Goal: Task Accomplishment & Management: Manage account settings

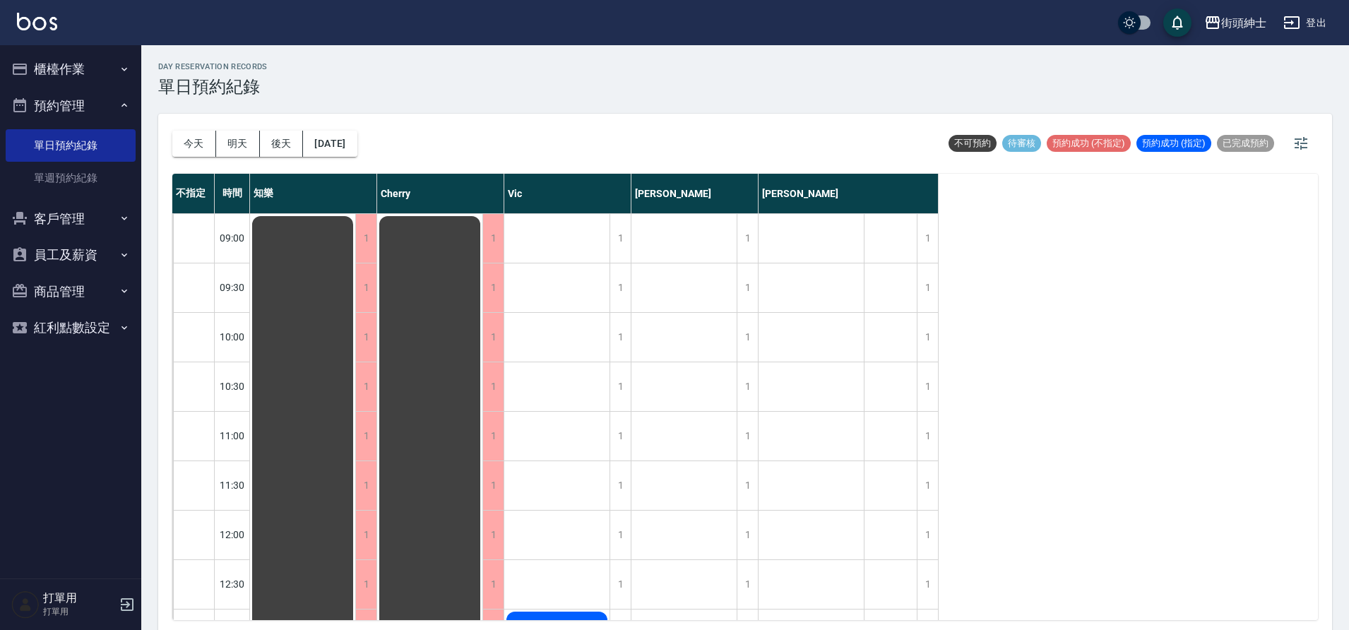
scroll to position [344, 0]
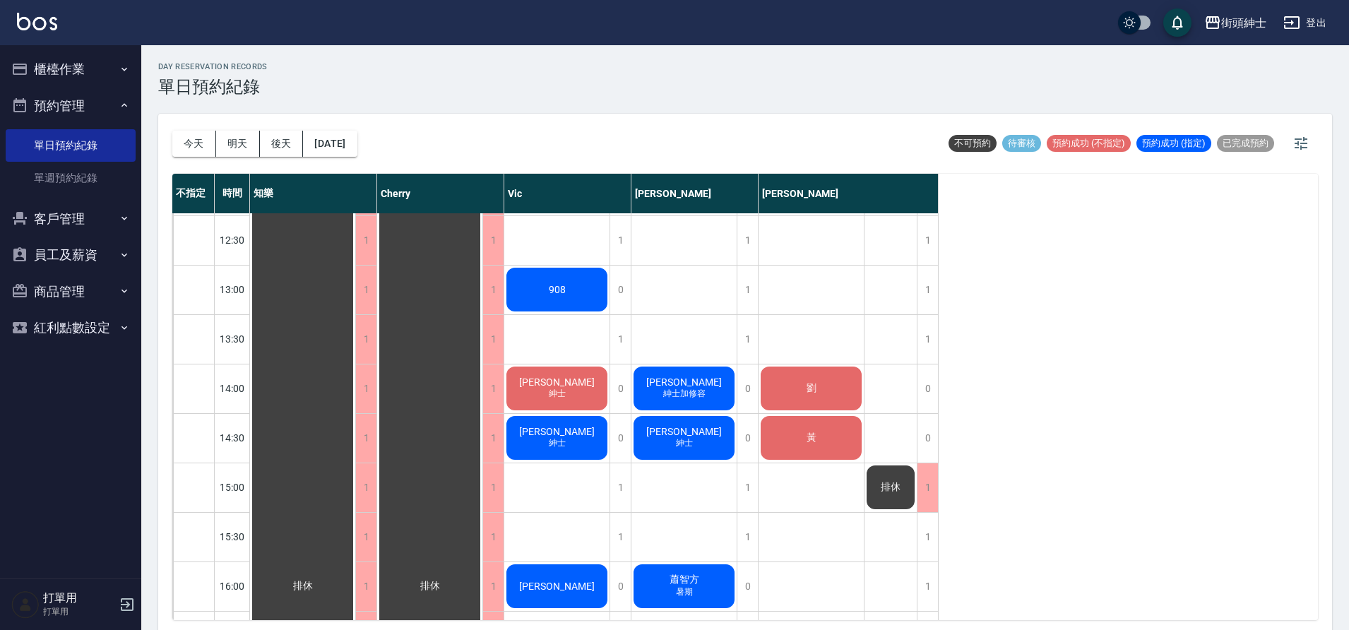
click at [355, 394] on div "祐勳 紳士" at bounding box center [302, 586] width 105 height 1432
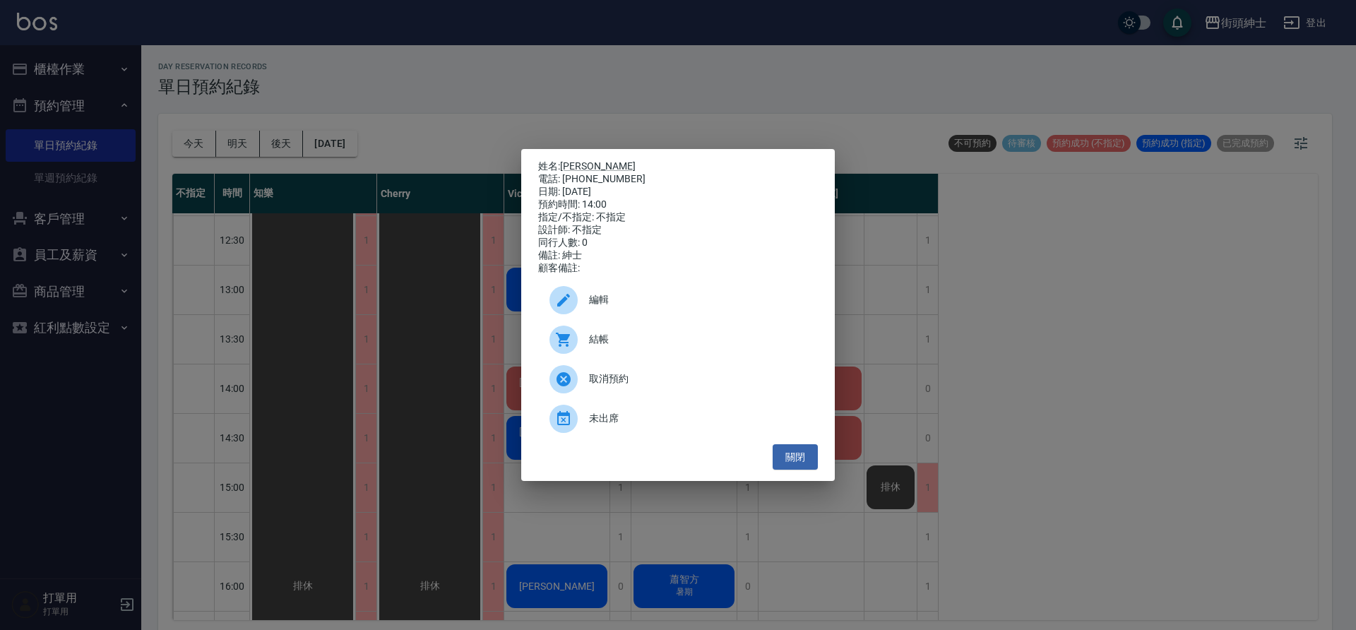
click at [497, 318] on div "姓名: [PERSON_NAME] 電話: [PHONE_NUMBER] 日期: [DATE] 預約時間: 14:00 指定/不指定: 不指定 設計師: 不指…" at bounding box center [678, 315] width 1356 height 630
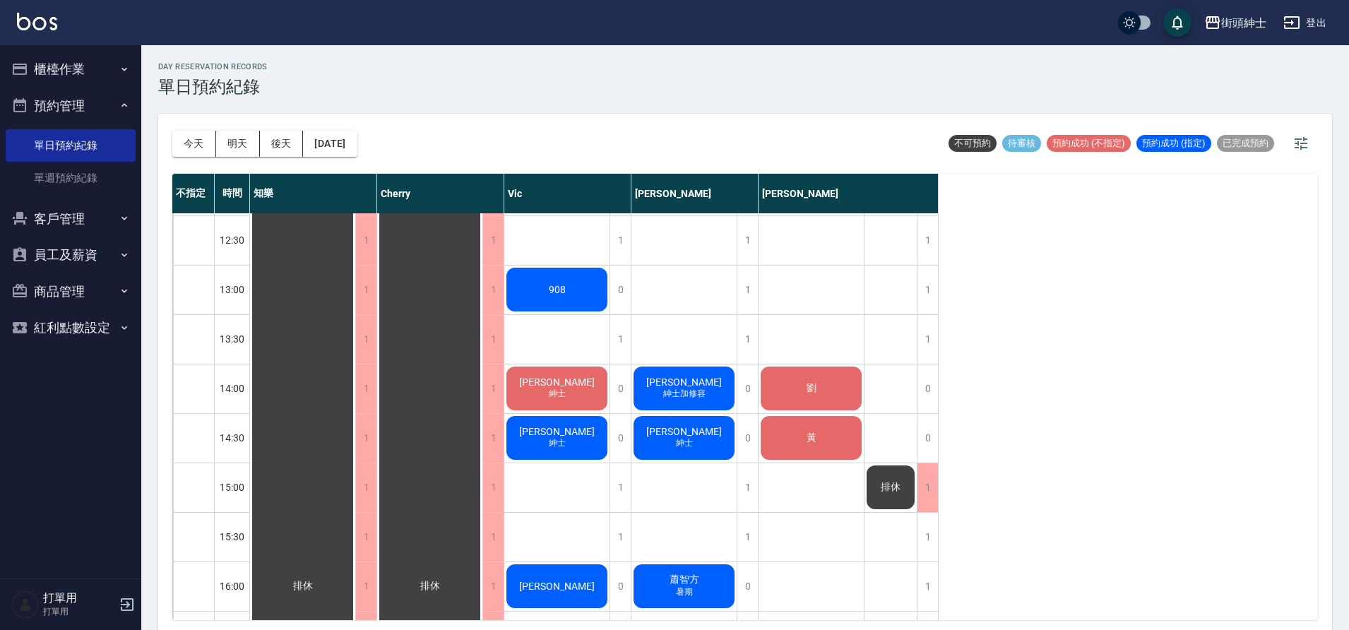
click at [316, 580] on span "[PERSON_NAME]" at bounding box center [302, 586] width 25 height 13
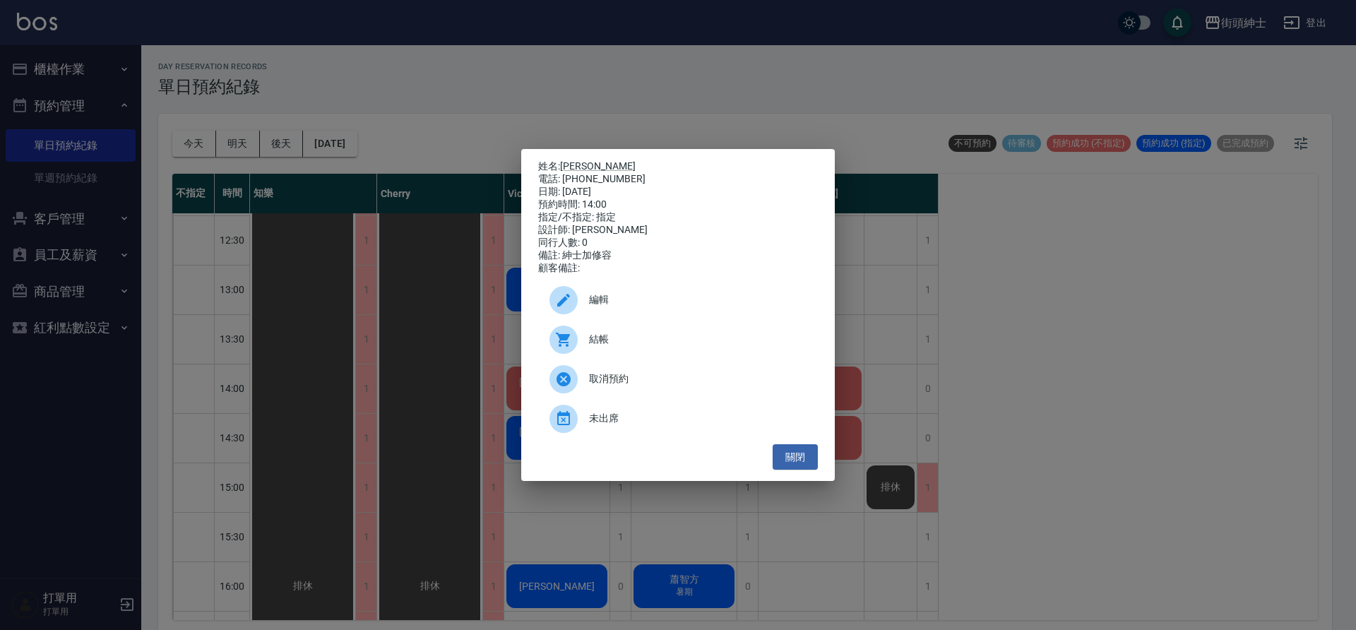
drag, startPoint x: 495, startPoint y: 316, endPoint x: 797, endPoint y: 357, distance: 305.1
click at [497, 316] on div "姓名: [PERSON_NAME] 電話: [PHONE_NUMBER] 日期: [DATE] 預約時間: 14:00 指定/不指定: 指定 設計師: [PE…" at bounding box center [678, 315] width 1356 height 630
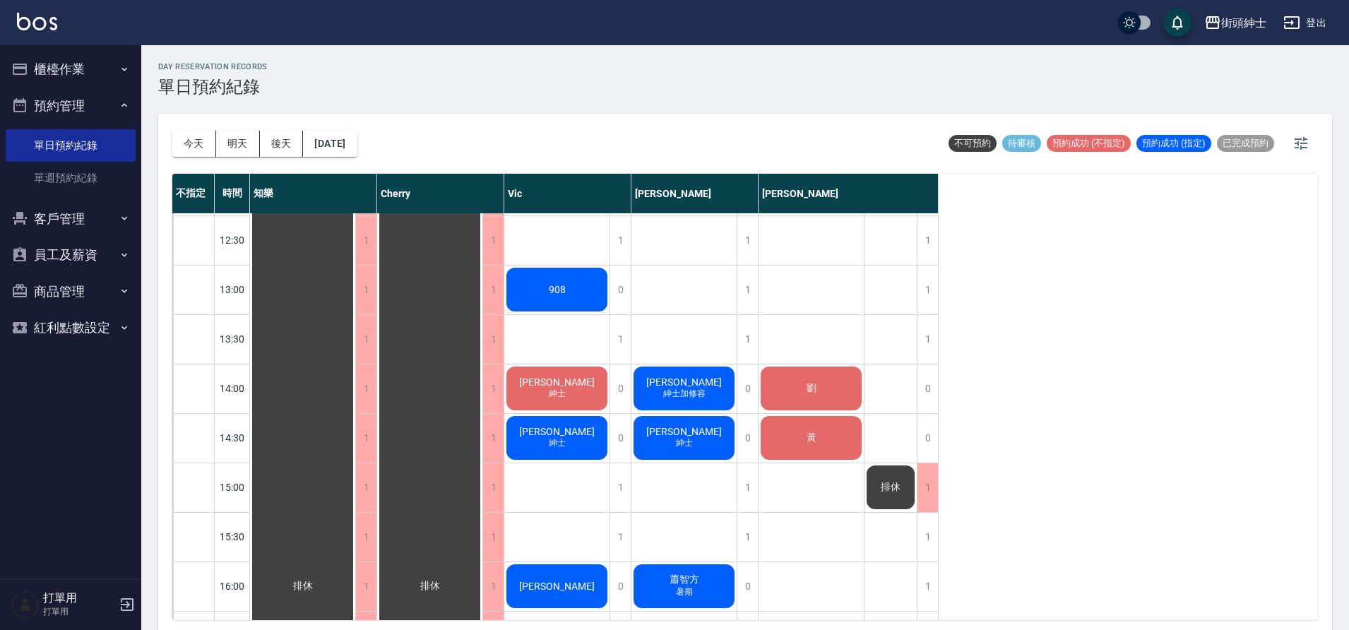
click at [316, 580] on span "劉" at bounding box center [302, 586] width 25 height 13
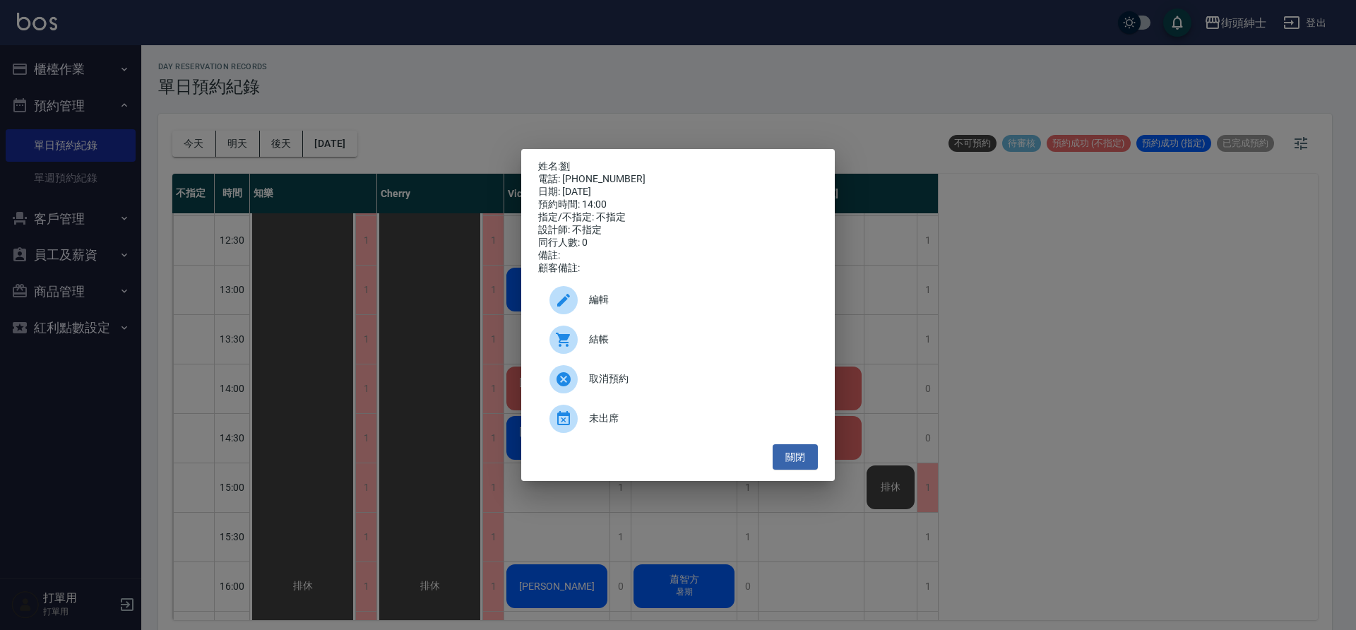
click at [490, 359] on div "姓名: [PERSON_NAME] 電話: [PHONE_NUMBER] 日期: [DATE] 預約時間: 14:00 指定/不指定: 不指定 設計師: 不指…" at bounding box center [678, 315] width 1356 height 630
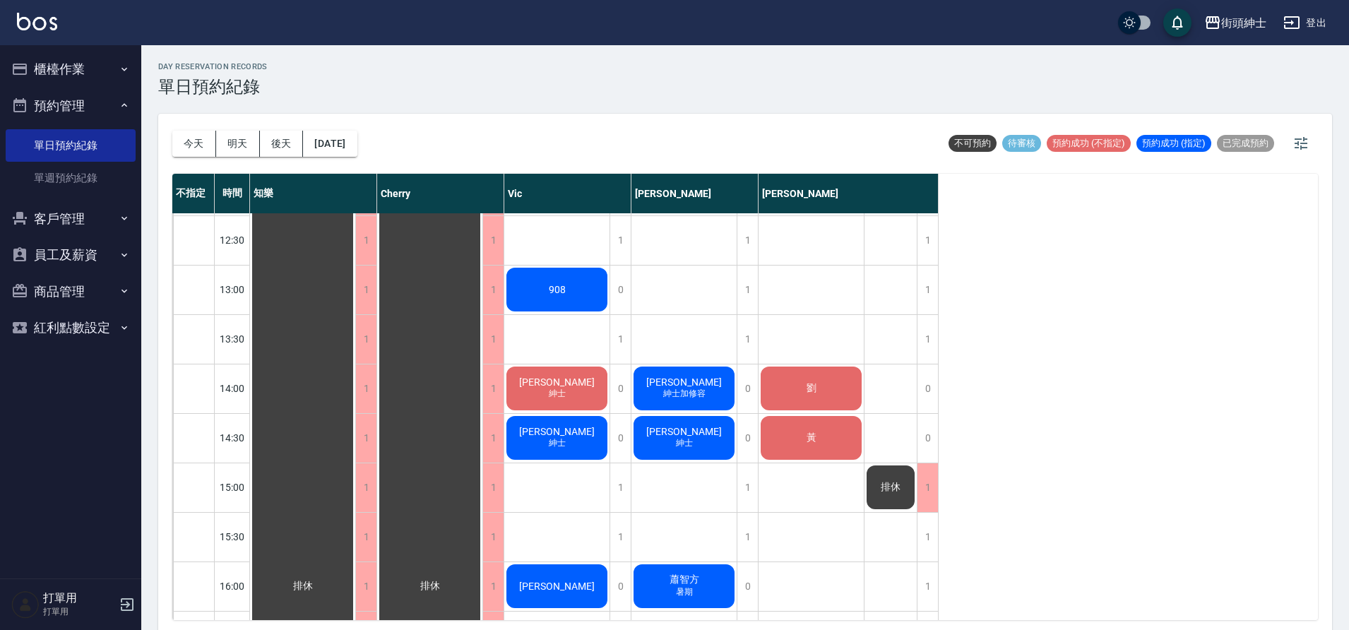
click at [316, 580] on span "[PERSON_NAME]" at bounding box center [302, 586] width 25 height 13
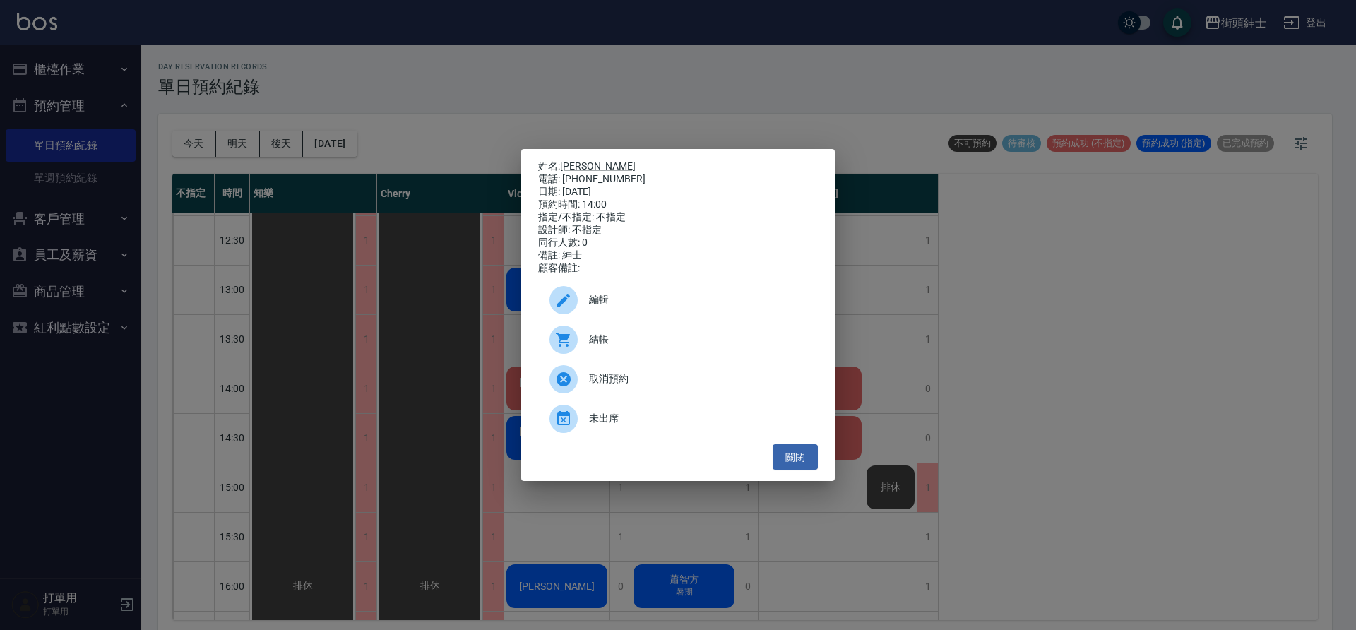
drag, startPoint x: 425, startPoint y: 280, endPoint x: 466, endPoint y: 293, distance: 43.8
click at [425, 280] on div "姓名: [PERSON_NAME] 電話: [PHONE_NUMBER] 日期: [DATE] 預約時間: 14:00 指定/不指定: 不指定 設計師: 不指…" at bounding box center [678, 315] width 1356 height 630
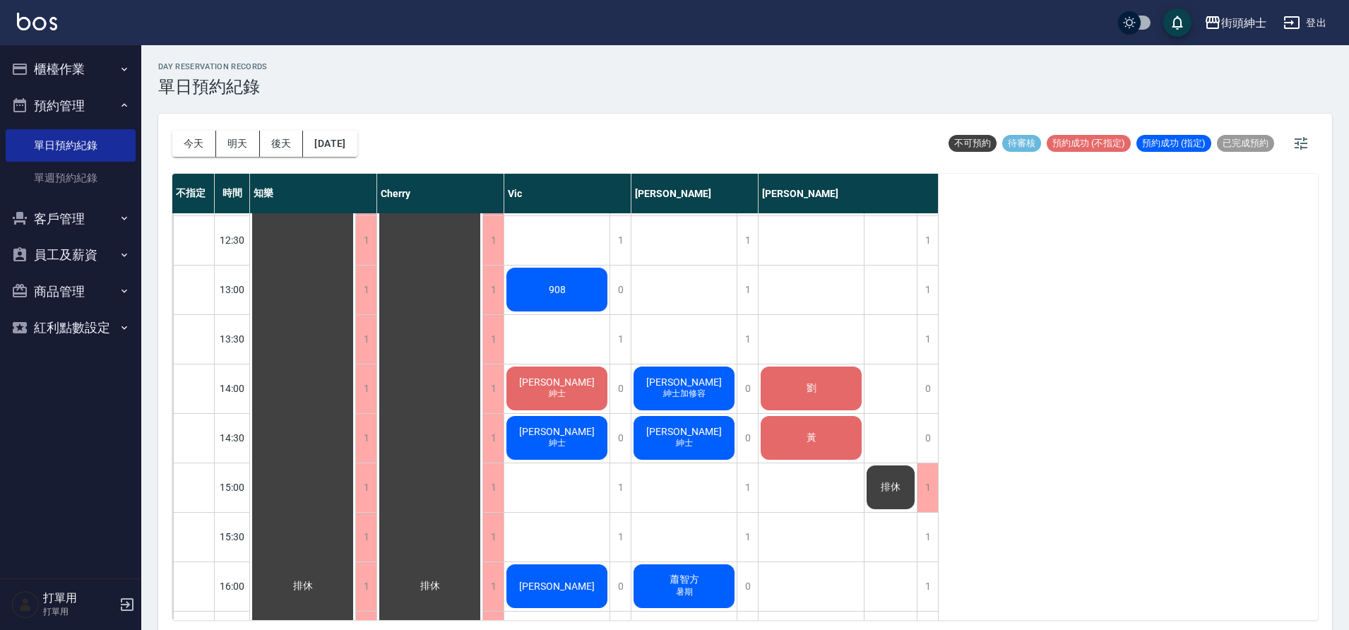
click at [355, 382] on div "[PERSON_NAME] 紳士加修容" at bounding box center [302, 586] width 105 height 1432
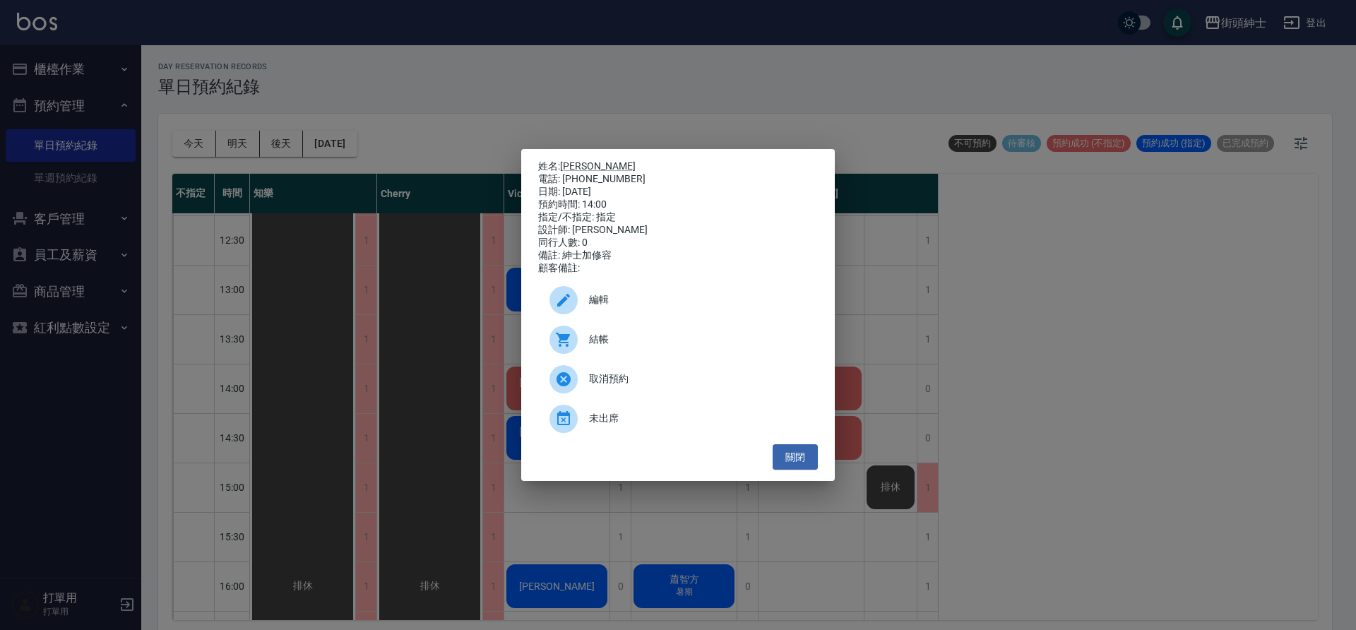
drag, startPoint x: 426, startPoint y: 337, endPoint x: 440, endPoint y: 329, distance: 16.1
click at [431, 334] on div "姓名: [PERSON_NAME] 電話: [PHONE_NUMBER] 日期: [DATE] 預約時間: 14:00 指定/不指定: 指定 設計師: [PE…" at bounding box center [678, 315] width 1356 height 630
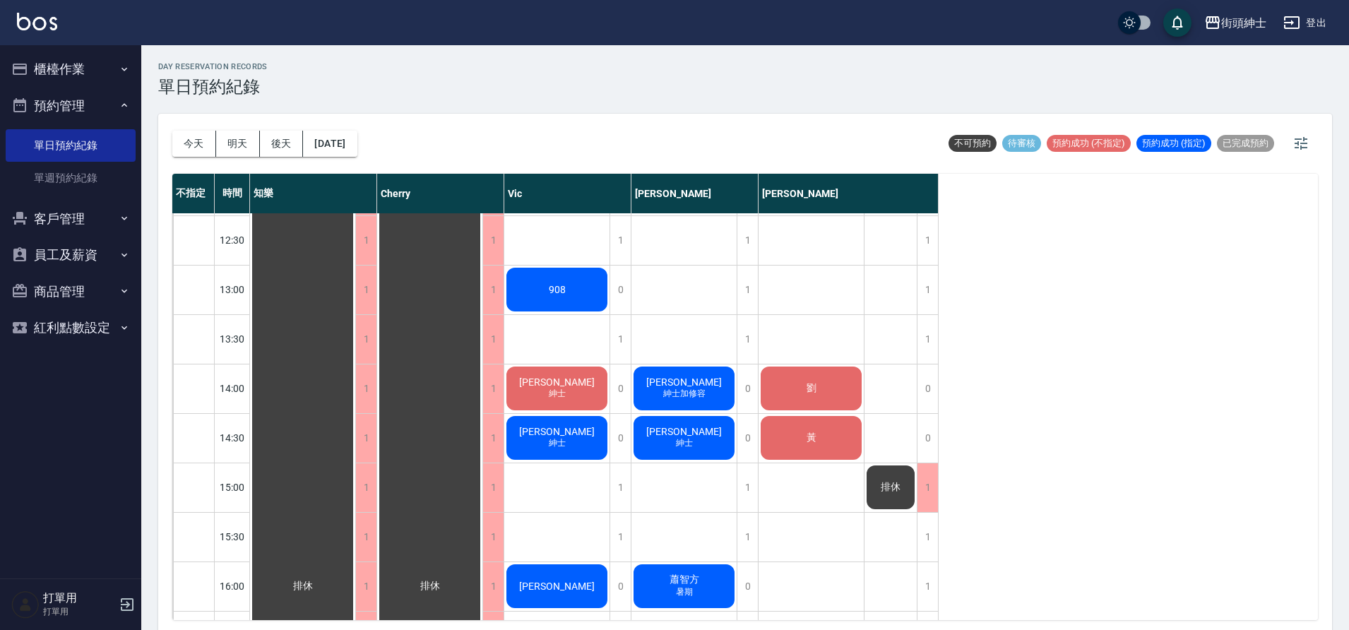
click at [355, 399] on div "祐勳 紳士" at bounding box center [302, 586] width 105 height 1432
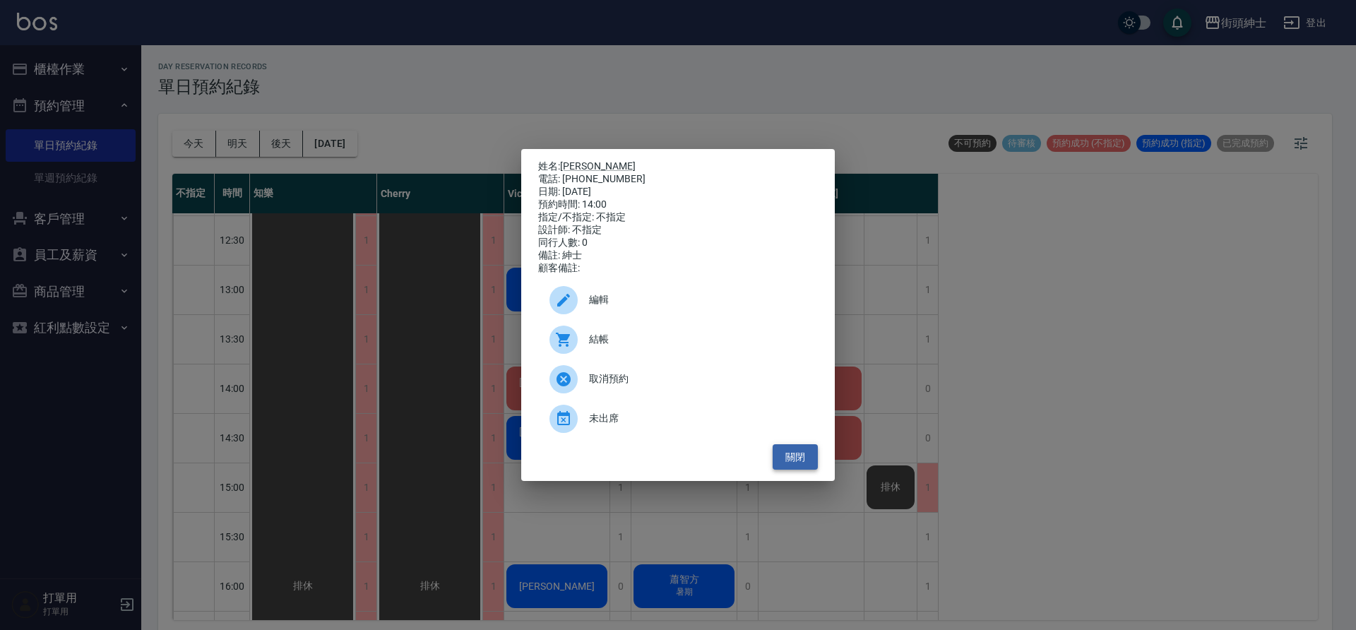
click at [791, 467] on button "關閉" at bounding box center [795, 457] width 45 height 26
